Goal: Use online tool/utility: Utilize a website feature to perform a specific function

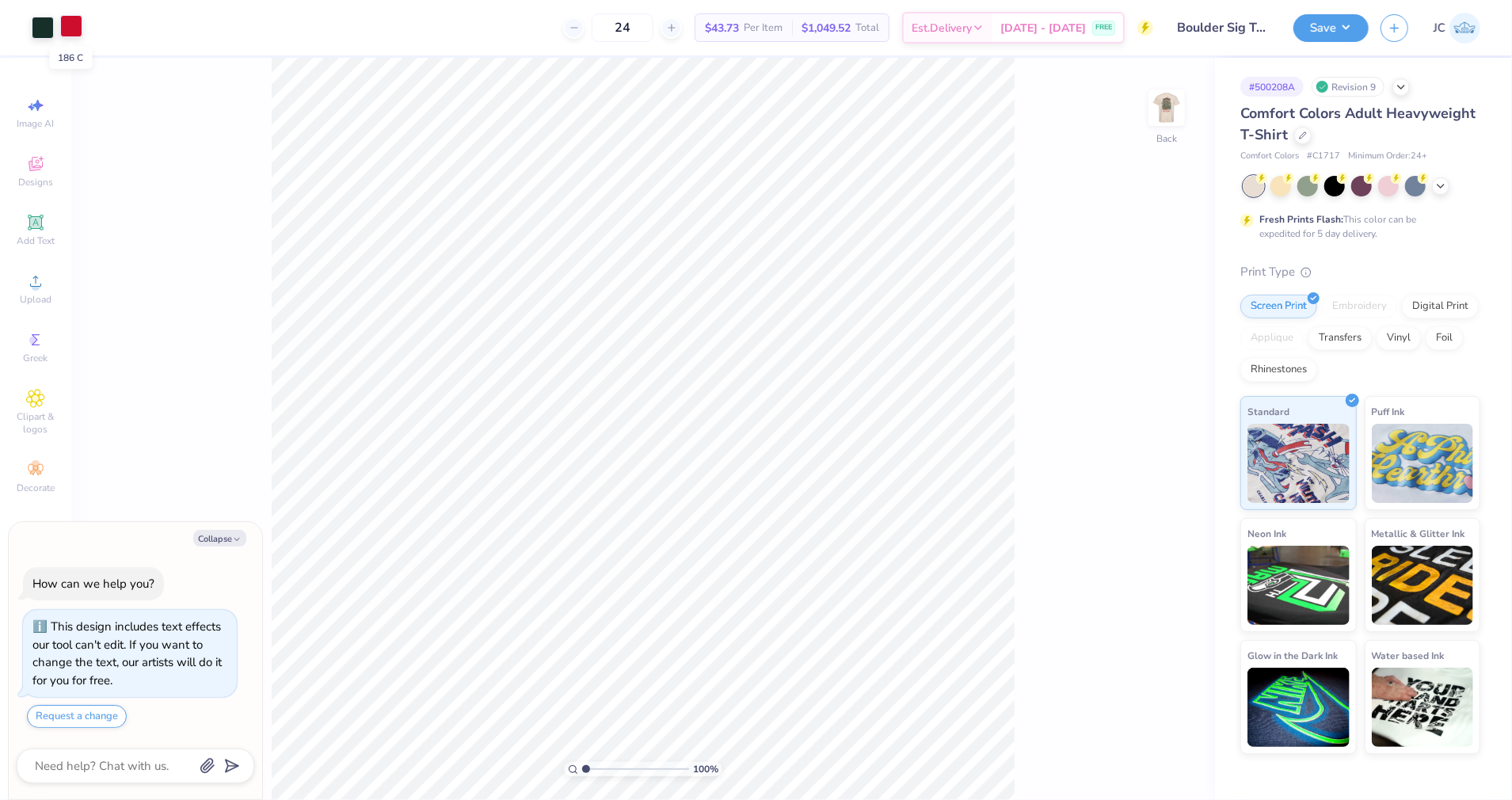
click at [76, 22] on div at bounding box center [71, 26] width 22 height 22
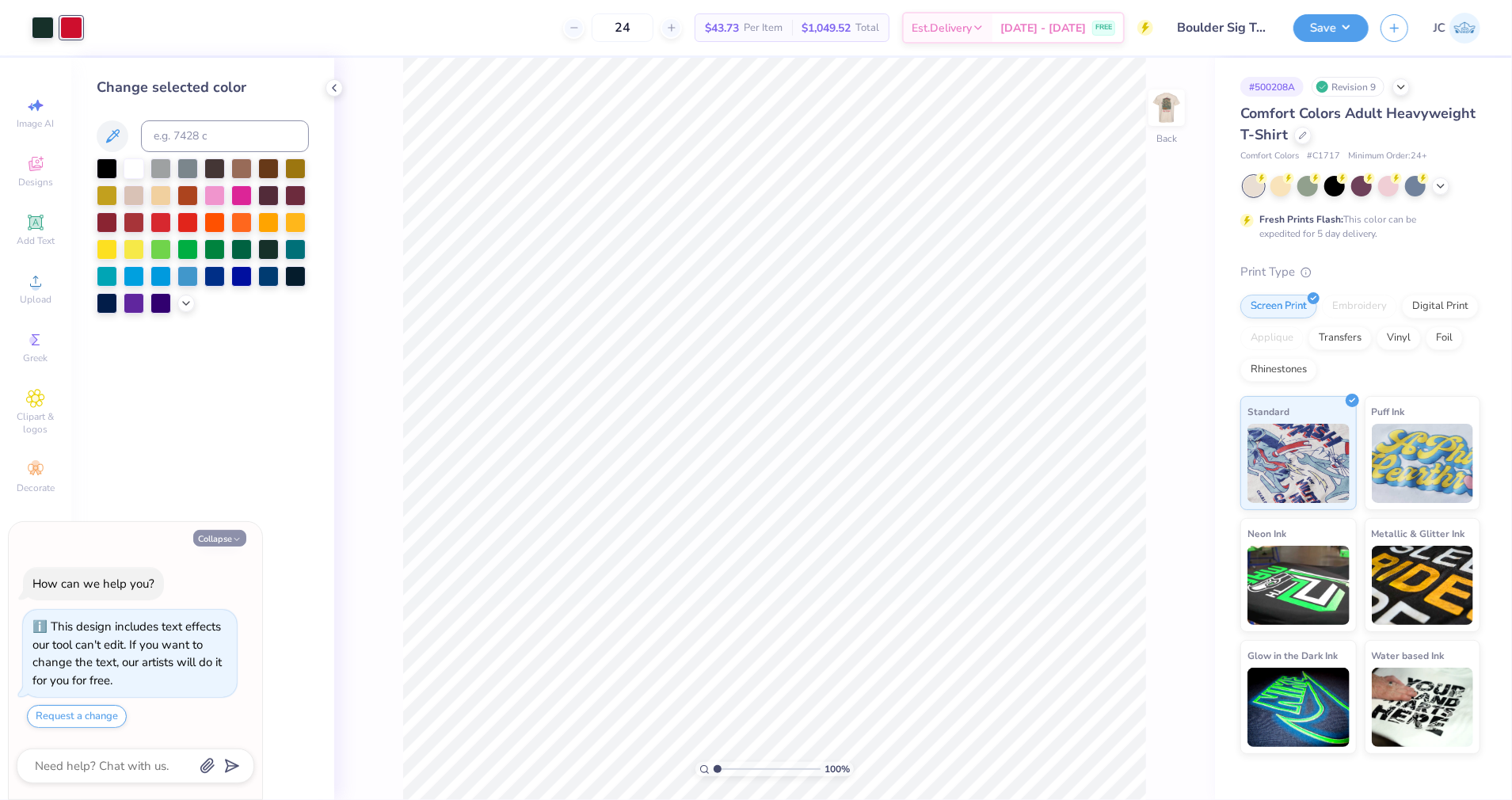
click at [208, 542] on button "Collapse" at bounding box center [220, 538] width 53 height 17
type textarea "x"
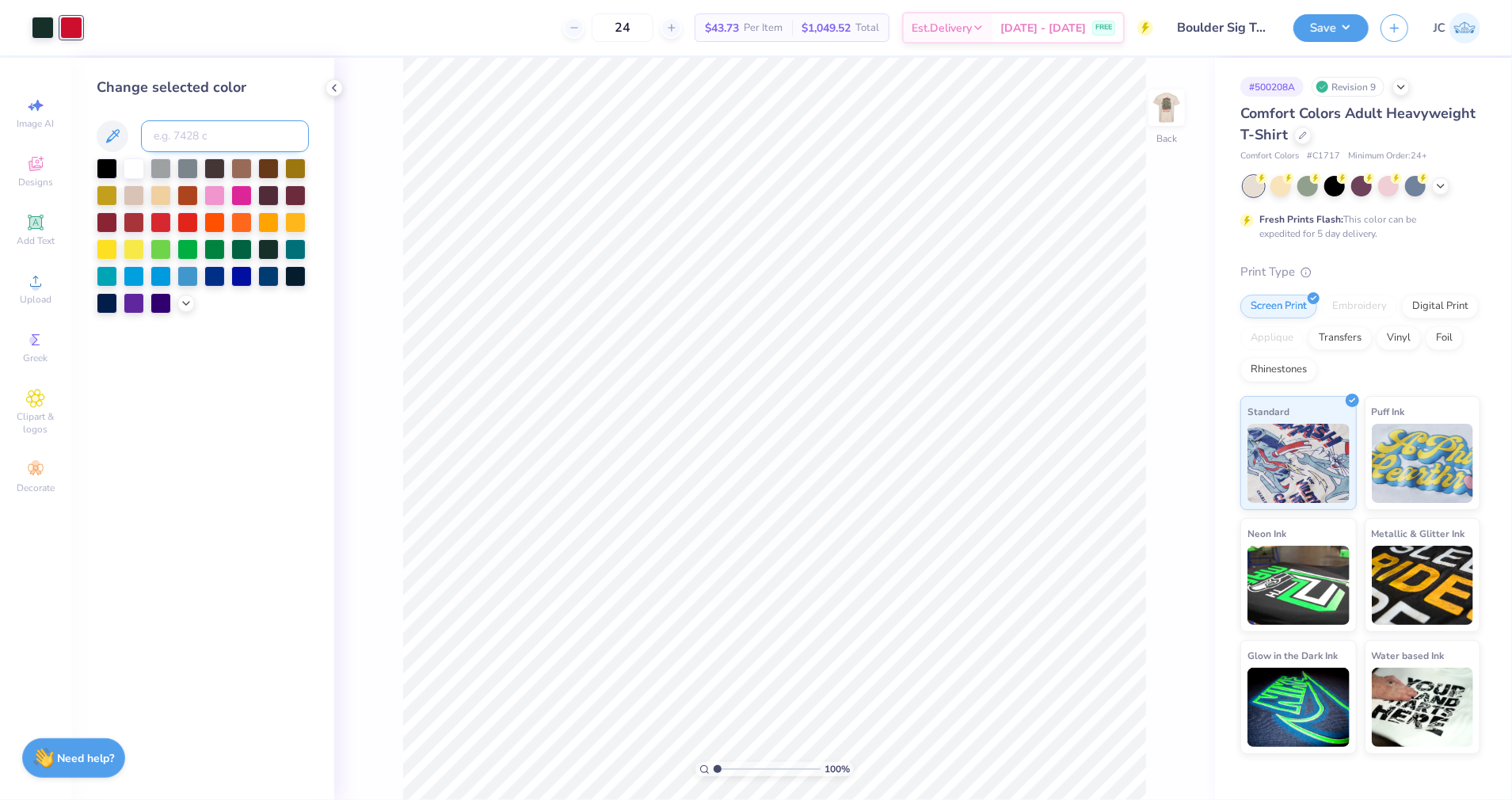
click at [206, 146] on input at bounding box center [224, 136] width 168 height 31
type input "5525c"
click at [171, 136] on input "5525c" at bounding box center [224, 136] width 168 height 31
type input "3"
type input "5535"
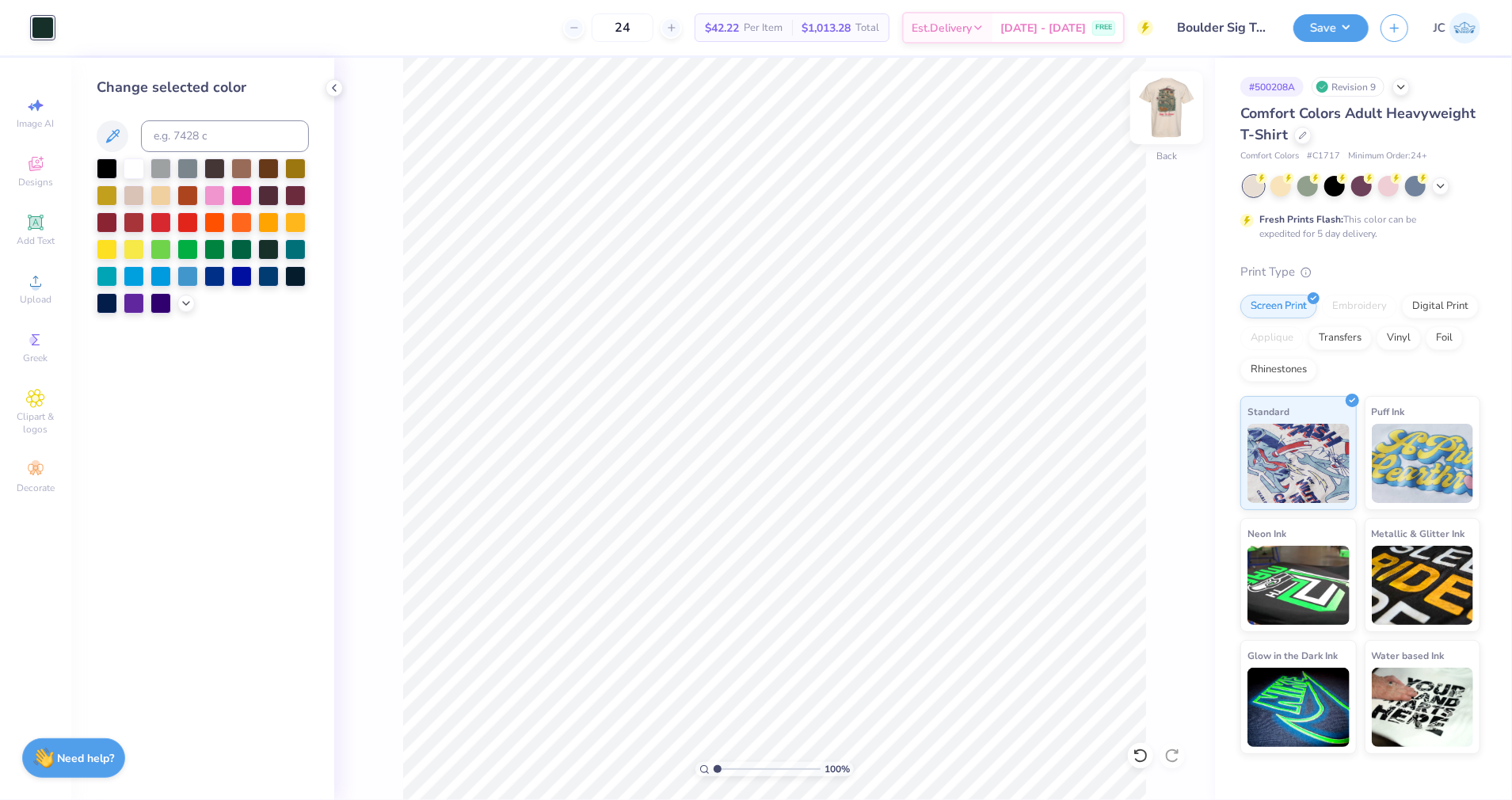
click at [1147, 122] on img at bounding box center [1166, 108] width 63 height 63
click at [63, 26] on div at bounding box center [71, 26] width 22 height 22
click at [195, 146] on input at bounding box center [224, 136] width 168 height 31
type input "188"
click at [1331, 27] on button "Save" at bounding box center [1331, 26] width 75 height 28
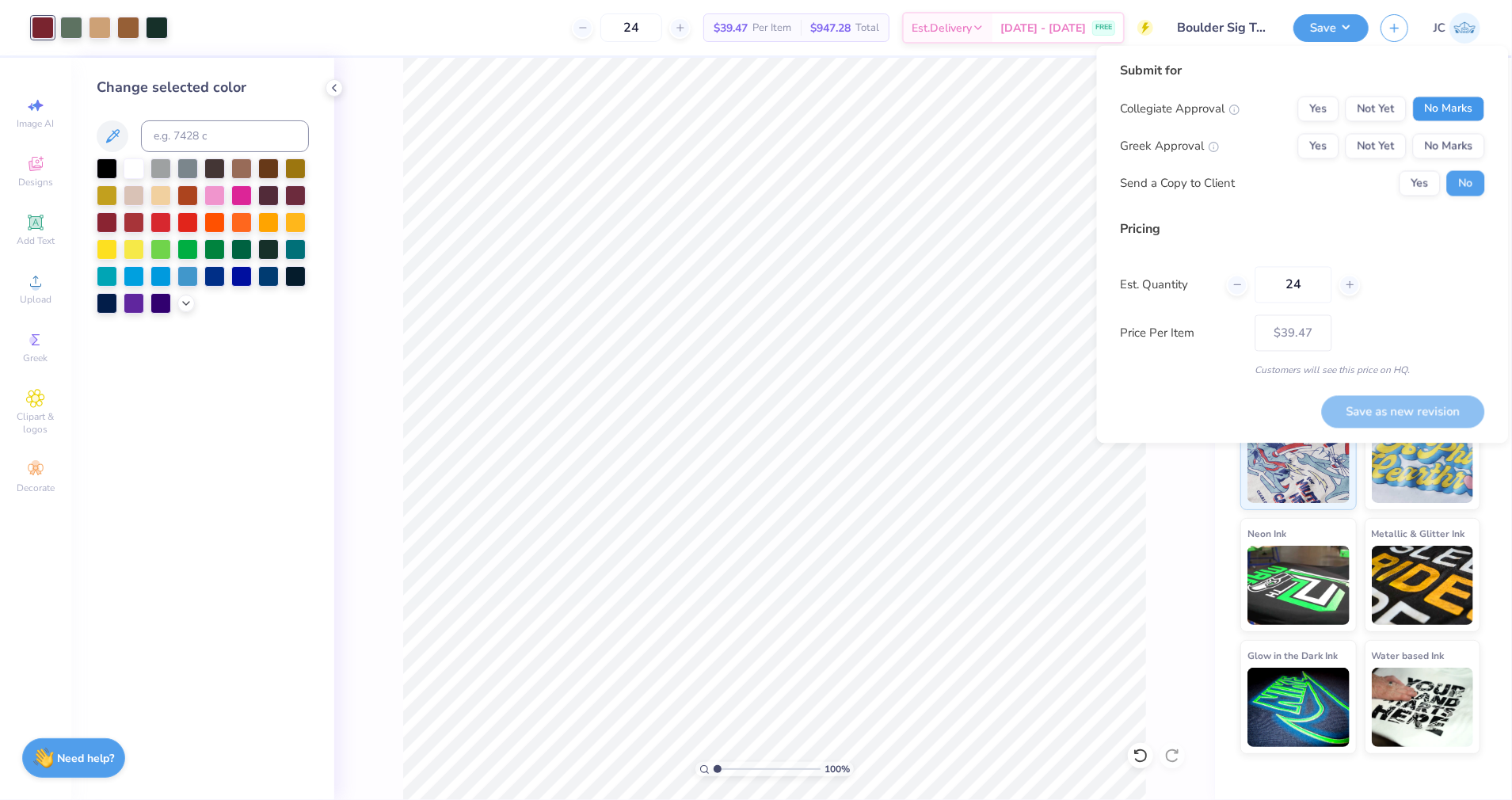
click at [1459, 111] on button "No Marks" at bounding box center [1449, 109] width 72 height 26
click at [1415, 182] on button "Yes" at bounding box center [1419, 184] width 41 height 26
click at [1379, 153] on button "Not Yet" at bounding box center [1376, 147] width 61 height 26
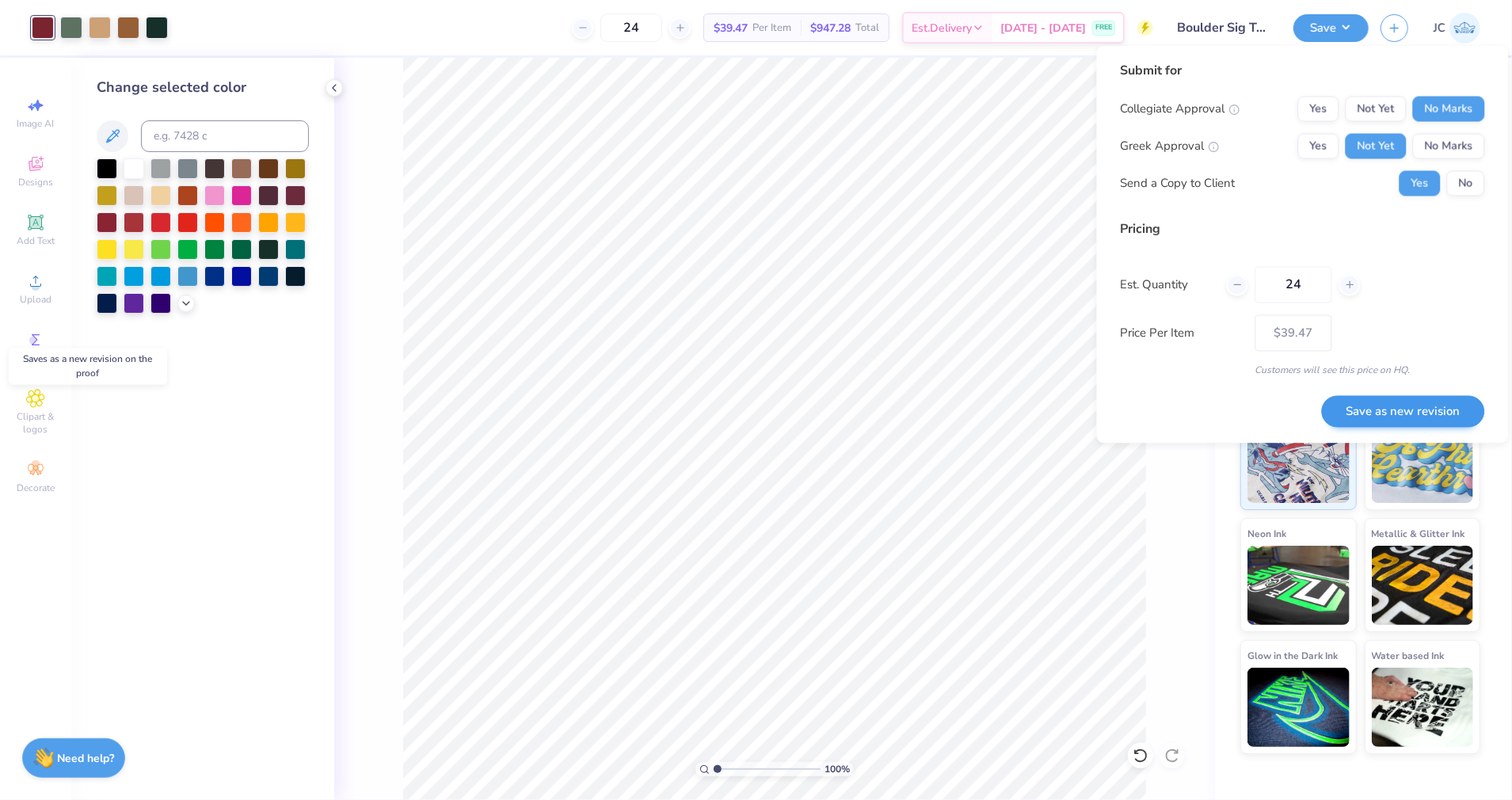
click at [1419, 412] on button "Save as new revision" at bounding box center [1403, 411] width 163 height 32
type input "$39.47"
